Goal: Transaction & Acquisition: Download file/media

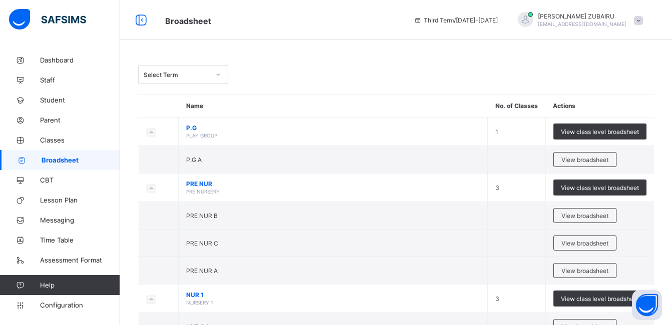
click at [577, 271] on span "View broadsheet" at bounding box center [585, 271] width 47 height 8
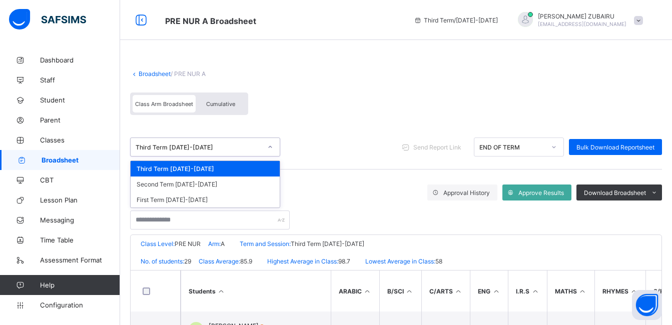
click at [270, 146] on icon at bounding box center [270, 147] width 6 height 10
click at [243, 204] on div "First Term 2024-2025" at bounding box center [205, 200] width 149 height 16
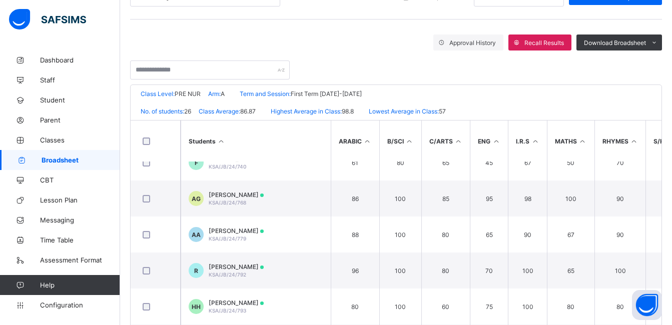
scroll to position [501, 0]
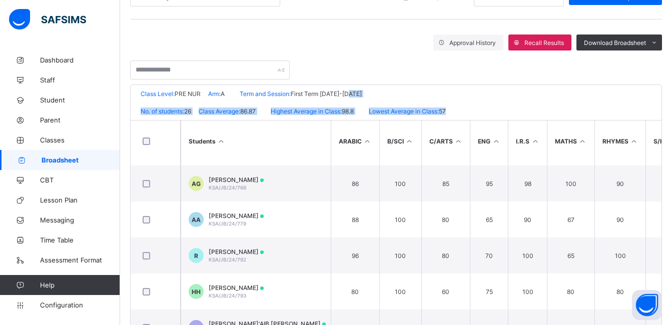
drag, startPoint x: 607, startPoint y: 102, endPoint x: 527, endPoint y: 108, distance: 80.3
click at [527, 108] on div "KUNTAU SCIENCE ACADEMY Date: 16th Sep 2025, 11:03:20 am Class Level: PRE NUR Ar…" at bounding box center [396, 228] width 532 height 286
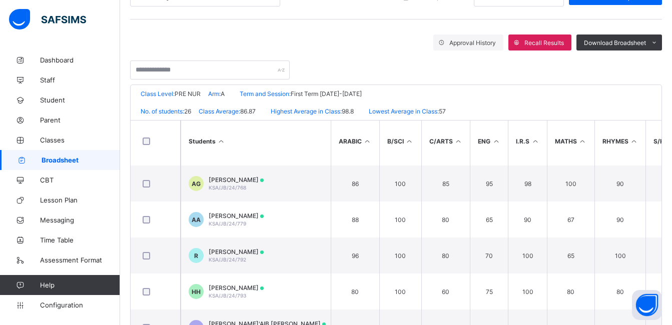
drag, startPoint x: 527, startPoint y: 108, endPoint x: 623, endPoint y: 73, distance: 101.7
click at [621, 73] on div at bounding box center [396, 65] width 532 height 29
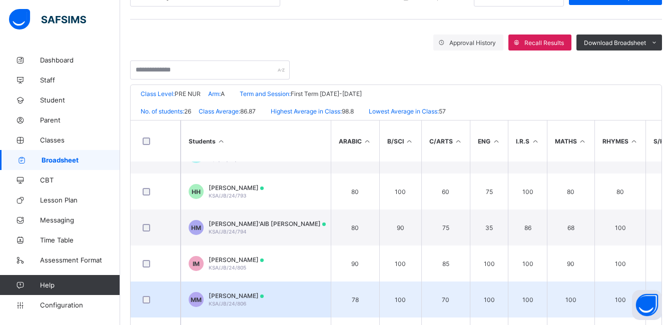
scroll to position [732, 0]
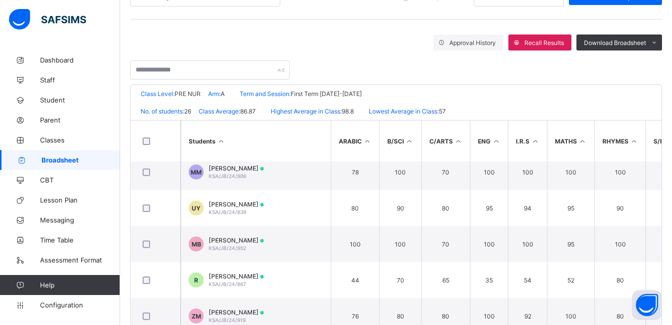
click at [556, 74] on div at bounding box center [396, 65] width 532 height 29
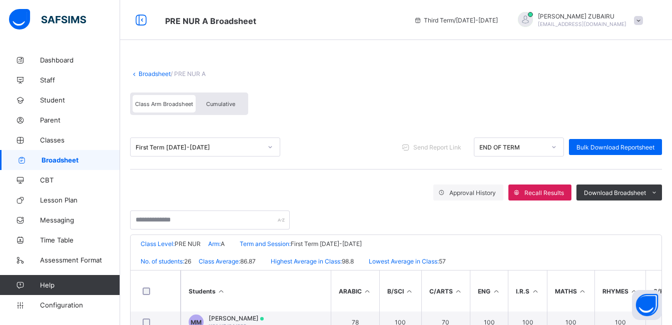
scroll to position [726, 0]
drag, startPoint x: 653, startPoint y: 277, endPoint x: 593, endPoint y: 281, distance: 60.2
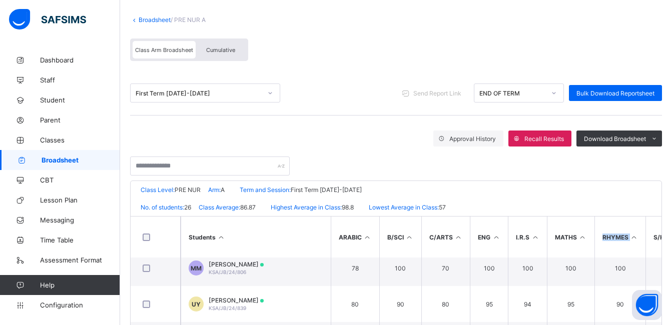
scroll to position [50, 0]
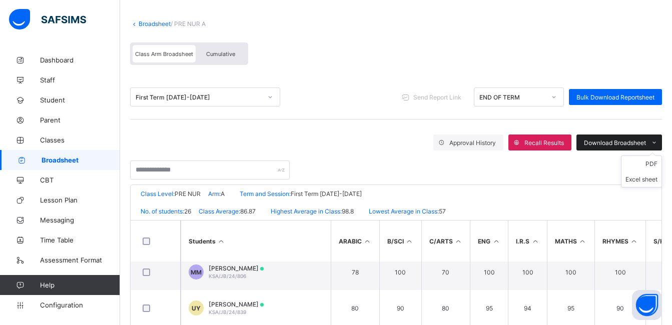
click at [623, 141] on span "Download Broadsheet" at bounding box center [615, 143] width 62 height 8
click at [655, 167] on li "PDF" at bounding box center [642, 164] width 40 height 16
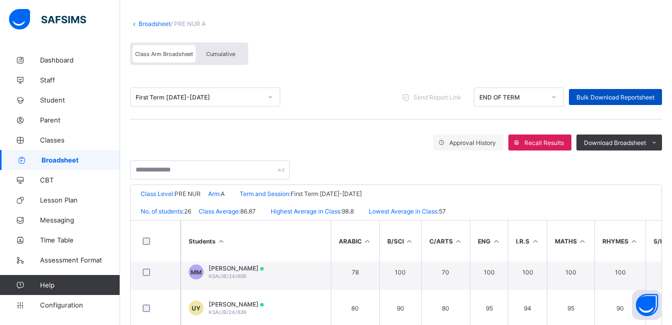
click at [614, 98] on span "Bulk Download Reportsheet" at bounding box center [616, 98] width 78 height 8
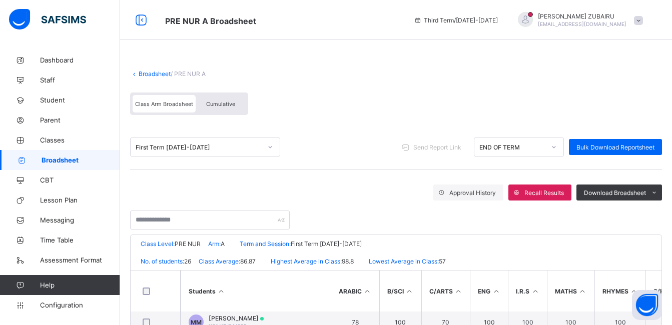
click at [136, 75] on icon at bounding box center [134, 74] width 9 height 8
click at [140, 74] on link "Broadsheet" at bounding box center [155, 74] width 32 height 8
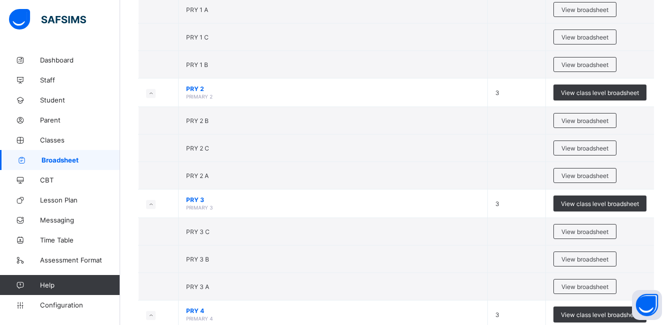
scroll to position [551, 0]
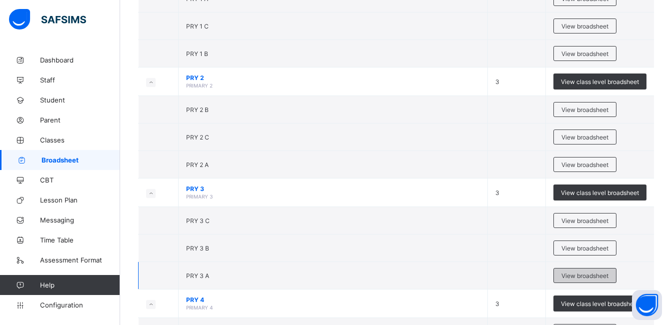
click at [581, 276] on span "View broadsheet" at bounding box center [585, 276] width 47 height 8
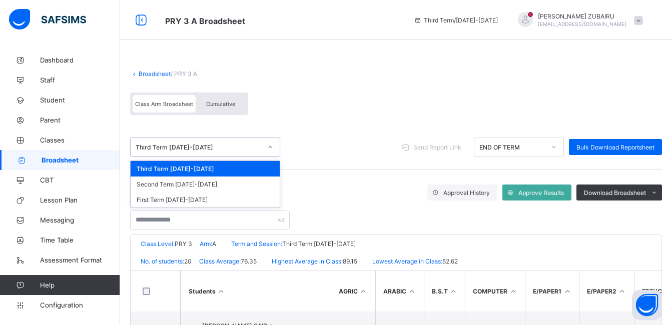
click at [268, 147] on icon at bounding box center [270, 147] width 6 height 10
click at [235, 197] on div "First Term 2024-2025" at bounding box center [205, 200] width 149 height 16
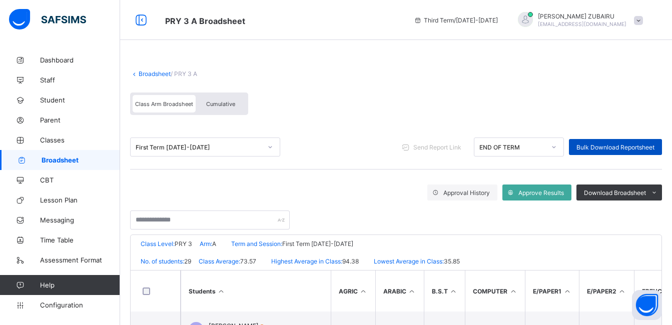
click at [601, 147] on span "Bulk Download Reportsheet" at bounding box center [616, 148] width 78 height 8
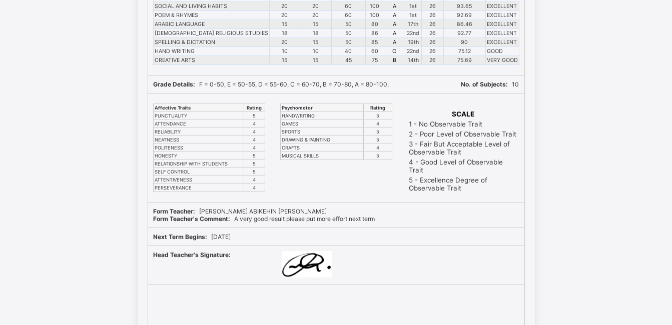
scroll to position [1502, 0]
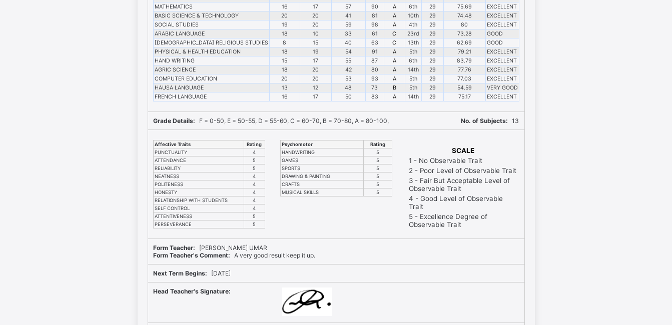
scroll to position [350, 0]
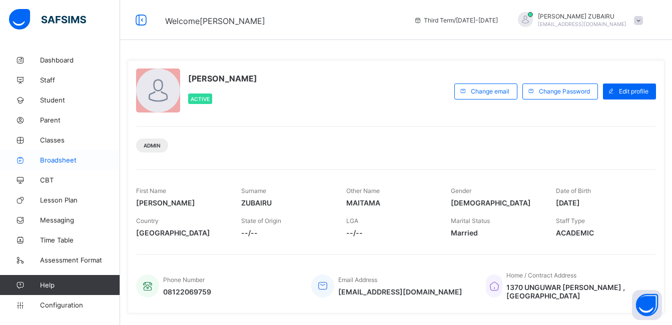
click at [60, 163] on span "Broadsheet" at bounding box center [80, 160] width 80 height 8
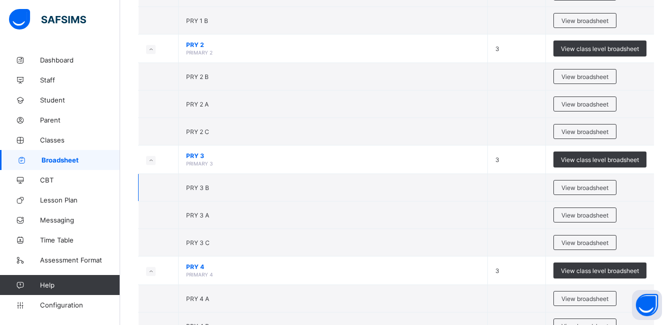
scroll to position [601, 0]
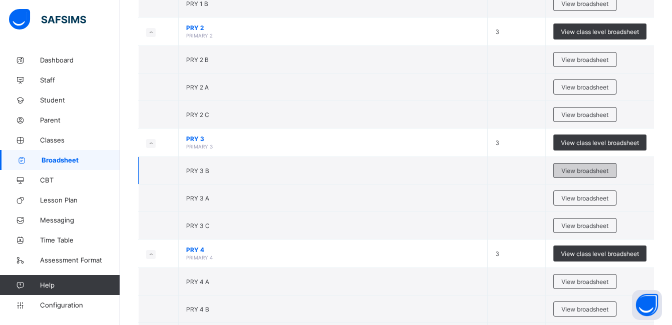
click at [574, 170] on span "View broadsheet" at bounding box center [585, 171] width 47 height 8
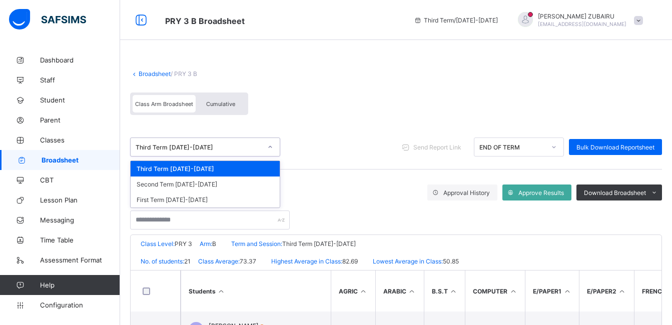
click at [271, 149] on icon at bounding box center [270, 147] width 6 height 10
click at [219, 198] on div "First Term 2024-2025" at bounding box center [205, 200] width 149 height 16
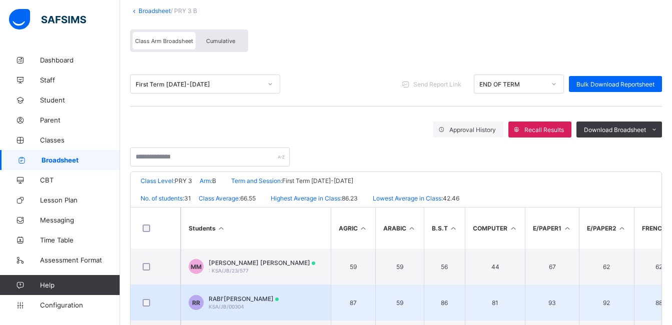
scroll to position [50, 0]
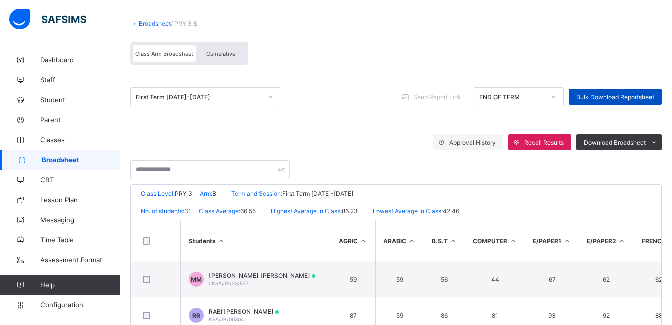
click at [614, 98] on span "Bulk Download Reportsheet" at bounding box center [616, 98] width 78 height 8
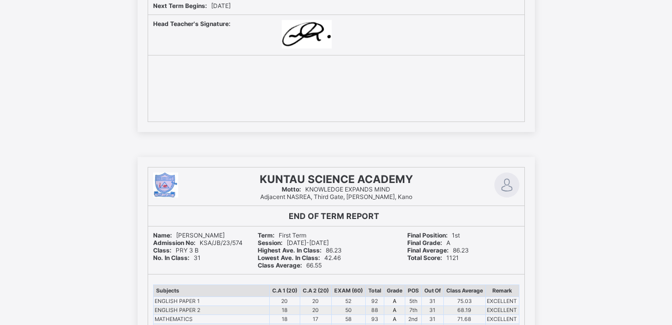
scroll to position [3404, 0]
